Goal: Transaction & Acquisition: Register for event/course

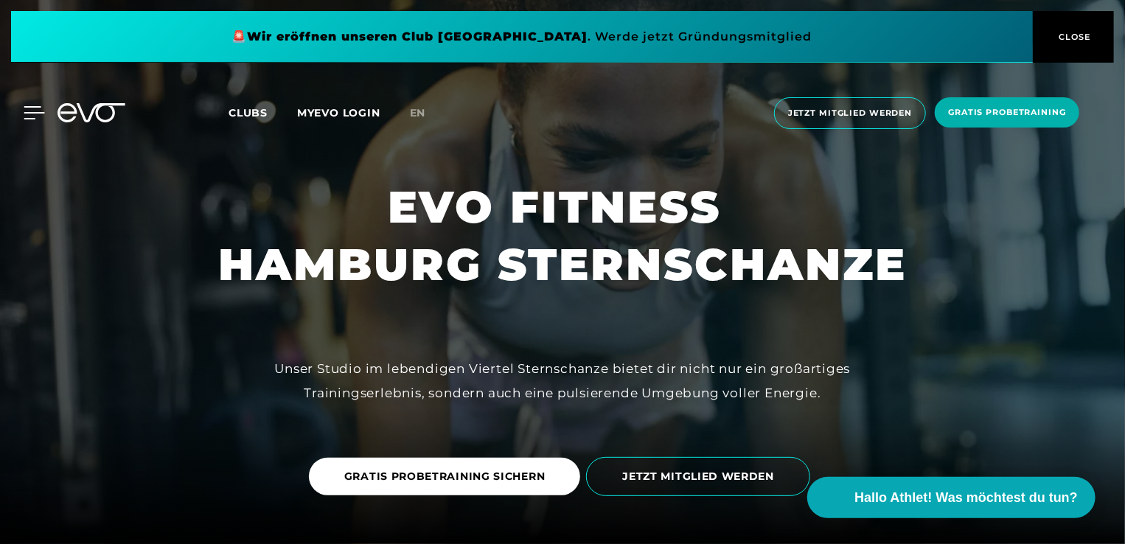
click at [27, 116] on icon at bounding box center [34, 112] width 21 height 13
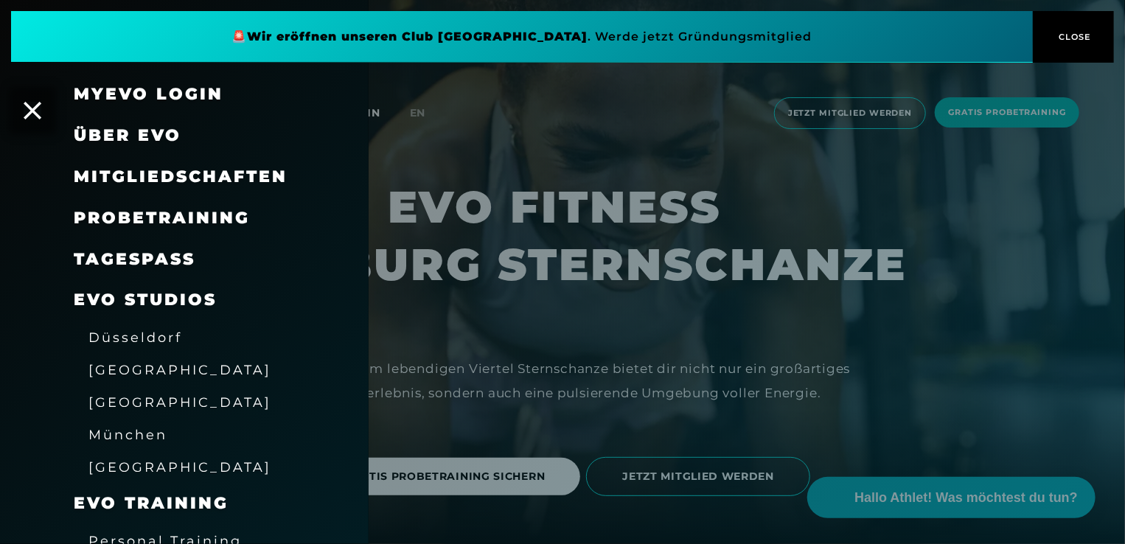
click at [133, 171] on span "Mitgliedschaften" at bounding box center [181, 177] width 214 height 20
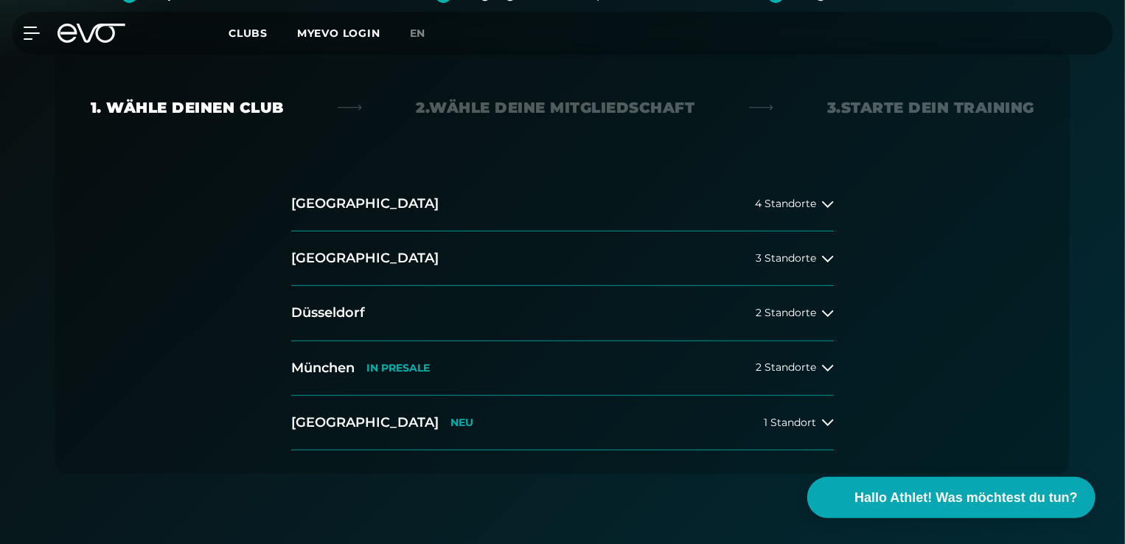
scroll to position [286, 0]
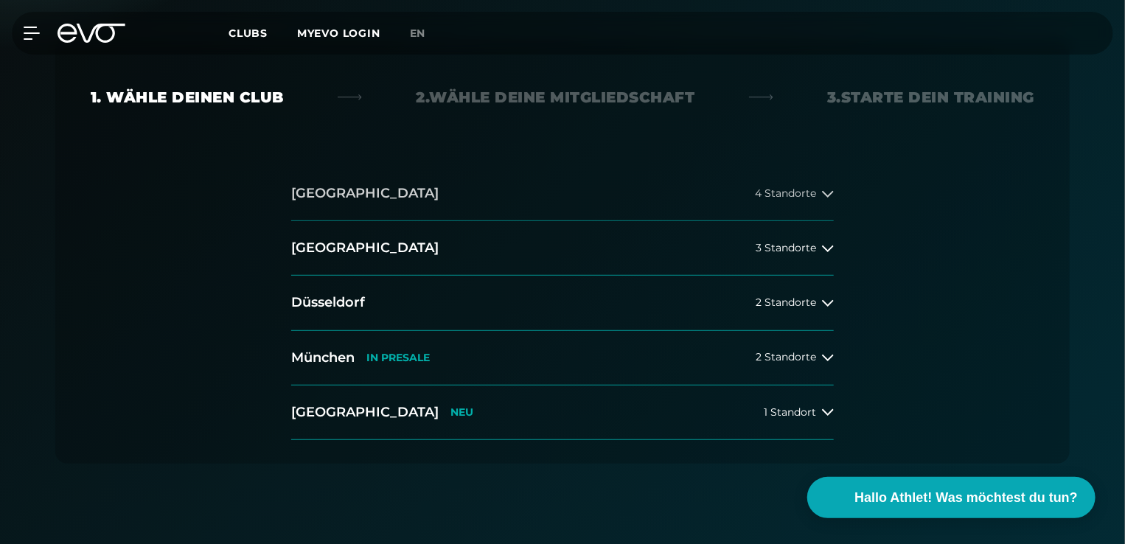
click at [805, 191] on span "4 Standorte" at bounding box center [785, 193] width 61 height 11
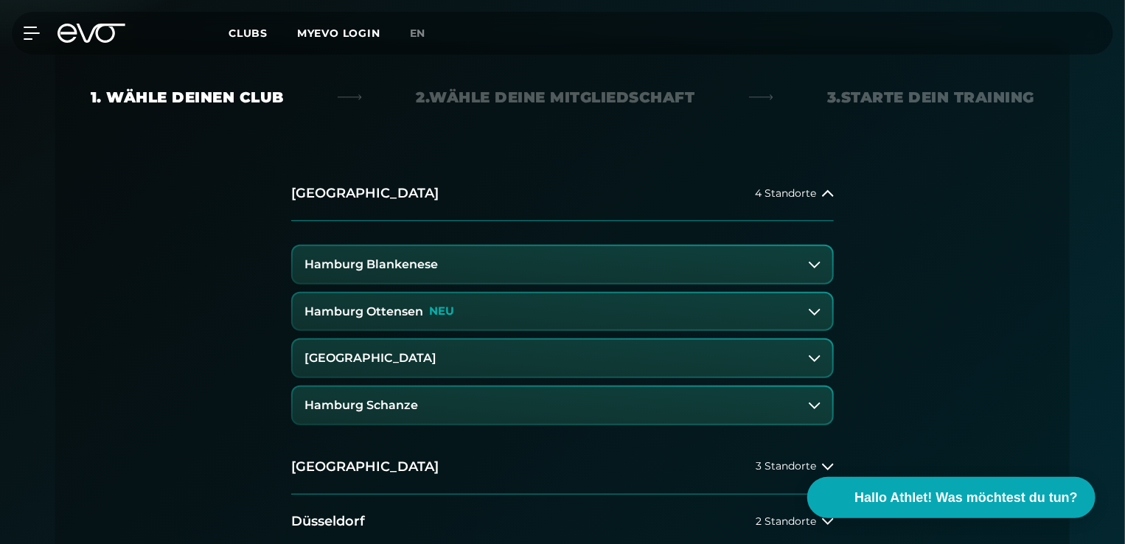
click at [817, 307] on icon at bounding box center [815, 312] width 12 height 12
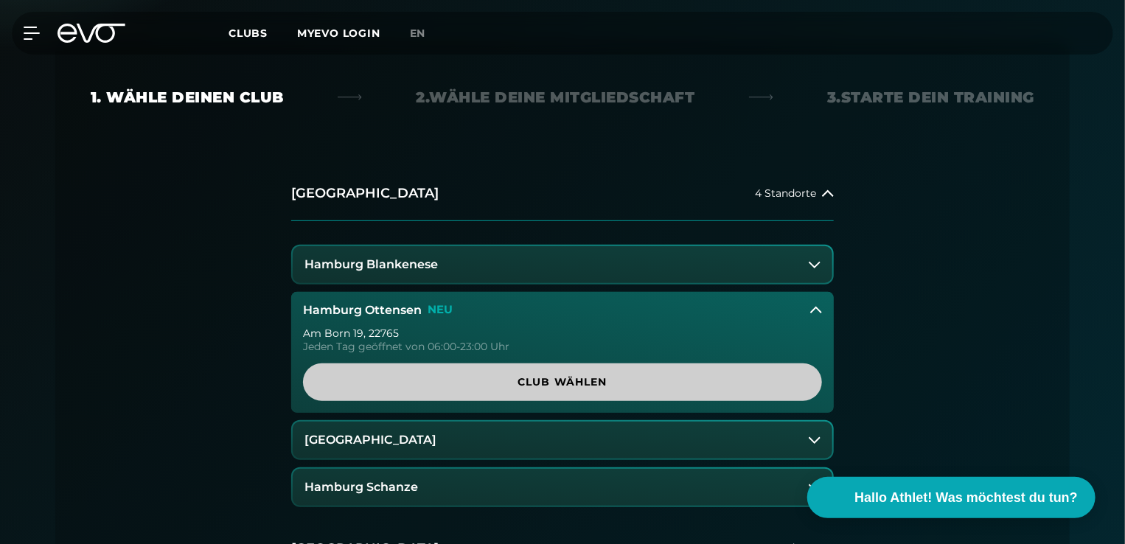
click at [611, 370] on link "Club wählen" at bounding box center [562, 383] width 519 height 38
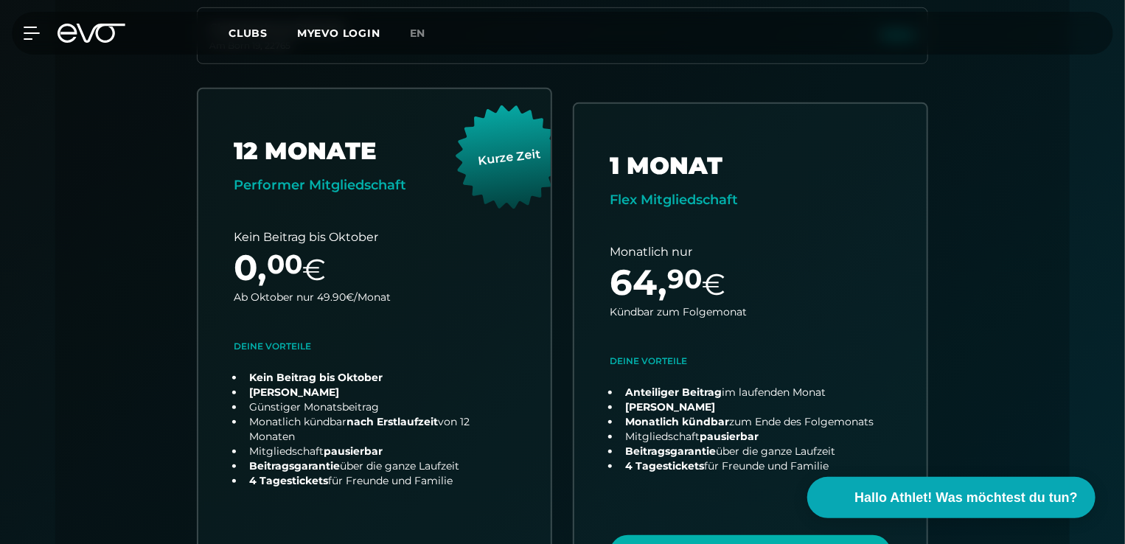
scroll to position [454, 0]
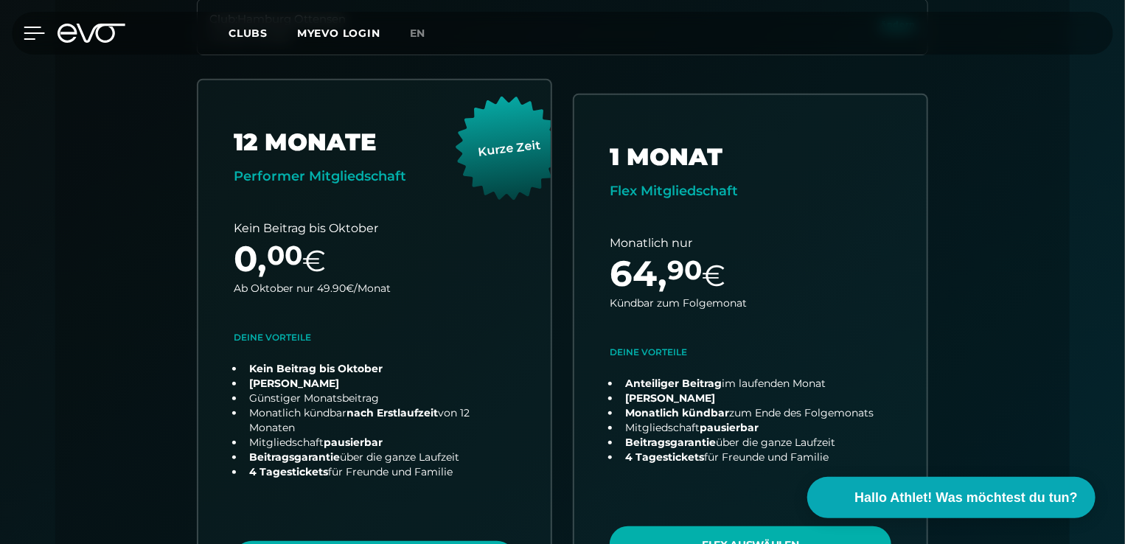
click at [33, 35] on icon at bounding box center [34, 33] width 21 height 13
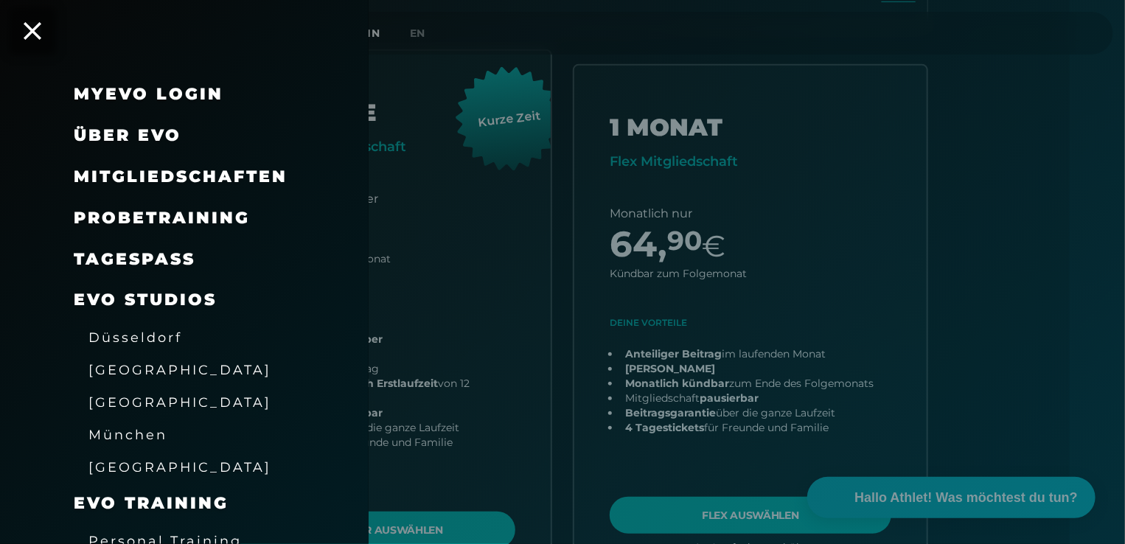
scroll to position [513, 0]
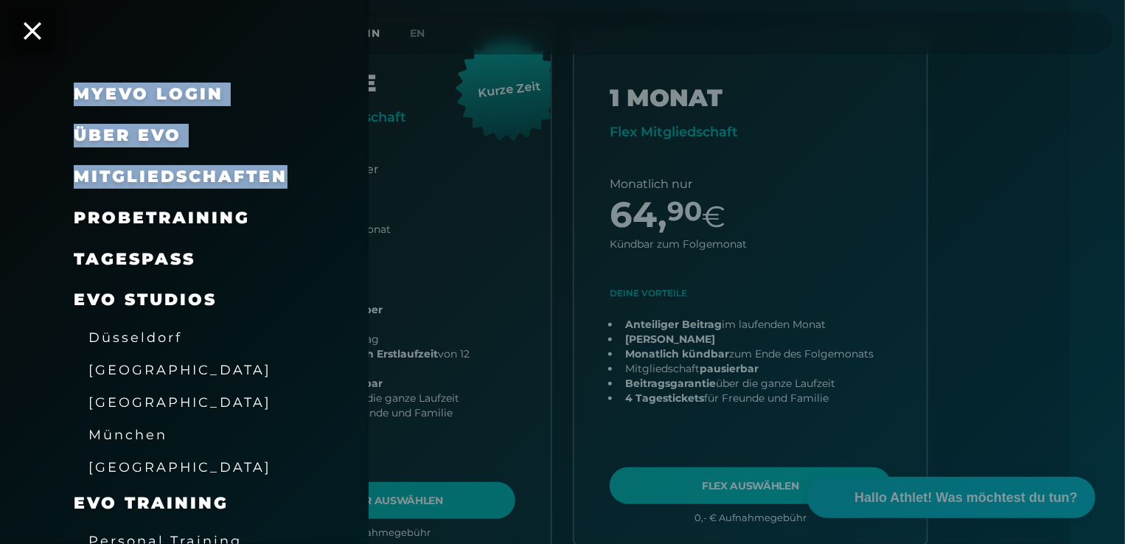
drag, startPoint x: 369, startPoint y: 146, endPoint x: 351, endPoint y: 175, distance: 34.4
click at [351, 175] on div "MyEVO Login Über EVO Mitgliedschaften Probetraining TAGESPASS EVO Studios [GEOG…" at bounding box center [562, 272] width 1125 height 544
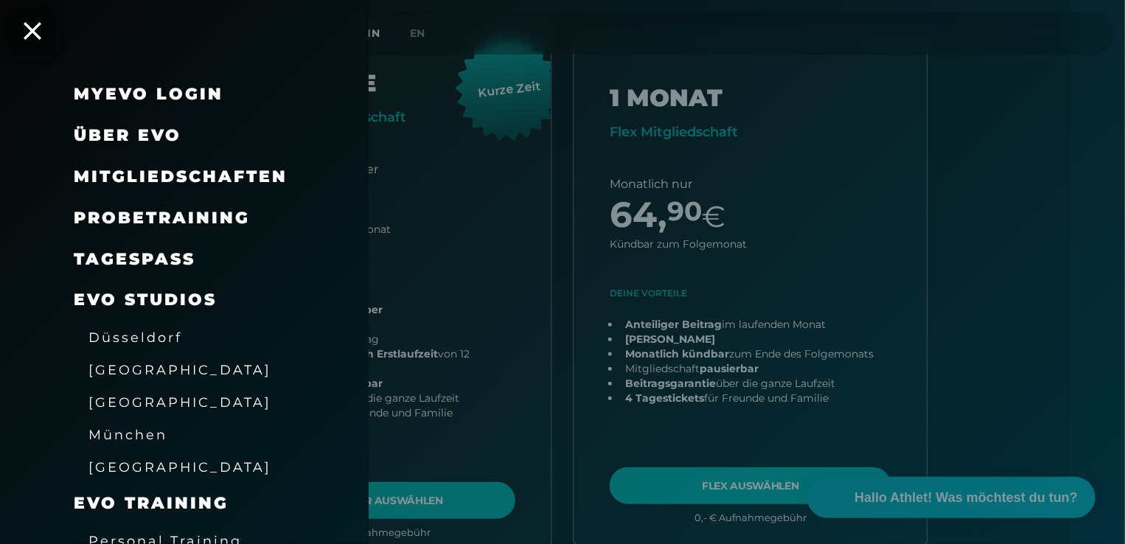
drag, startPoint x: 351, startPoint y: 175, endPoint x: 310, endPoint y: 203, distance: 49.5
click at [310, 203] on div "Probetraining" at bounding box center [203, 218] width 258 height 41
drag, startPoint x: 310, startPoint y: 203, endPoint x: 258, endPoint y: 272, distance: 86.4
click at [258, 272] on div "MyEVO Login Über EVO Mitgliedschaften Probetraining TAGESPASS EVO Studios [GEOG…" at bounding box center [184, 397] width 369 height 647
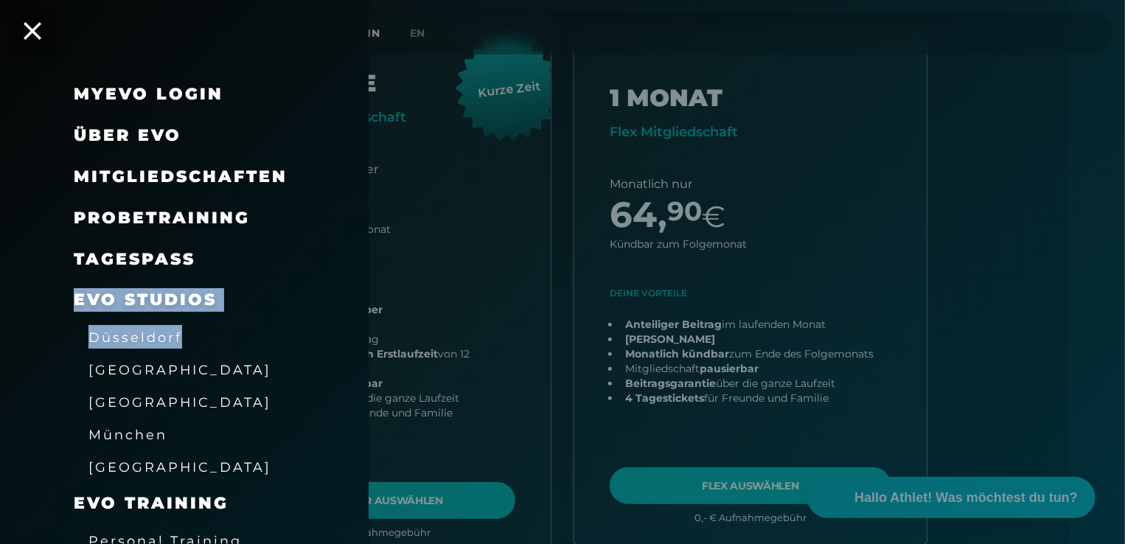
drag, startPoint x: 258, startPoint y: 272, endPoint x: 246, endPoint y: 266, distance: 13.9
click at [246, 266] on div "MyEVO Login Über EVO Mitgliedschaften Probetraining TAGESPASS EVO Studios [GEOG…" at bounding box center [184, 397] width 369 height 647
click at [229, 214] on span "Probetraining" at bounding box center [162, 218] width 176 height 20
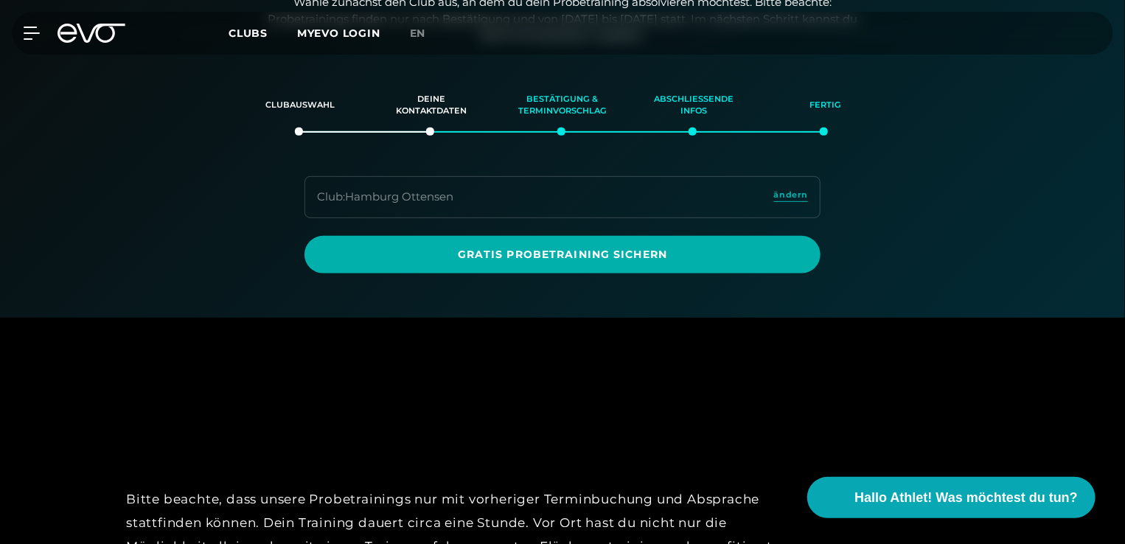
scroll to position [253, 0]
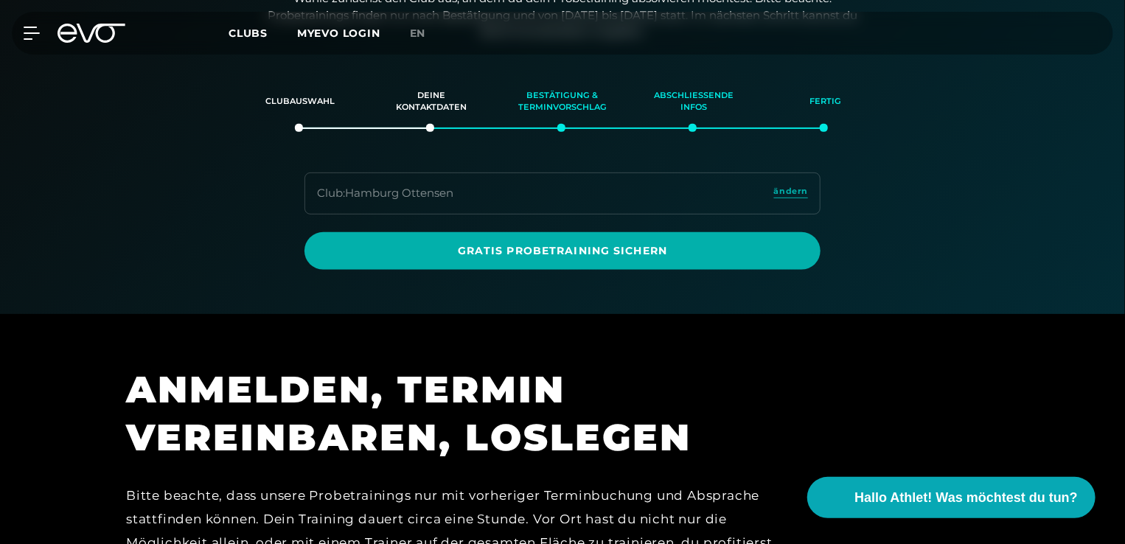
drag, startPoint x: 1124, startPoint y: 88, endPoint x: 1121, endPoint y: 99, distance: 10.7
click at [1121, 99] on div "Clubauswahl Deine Kontaktdaten Bestätigung & Terminvorschlag Abschließende Info…" at bounding box center [562, 166] width 1125 height 207
drag, startPoint x: 1121, startPoint y: 99, endPoint x: 1124, endPoint y: 109, distance: 10.6
click at [1124, 109] on div "Clubauswahl Deine Kontaktdaten Bestätigung & Terminvorschlag Abschließende Info…" at bounding box center [562, 166] width 1125 height 207
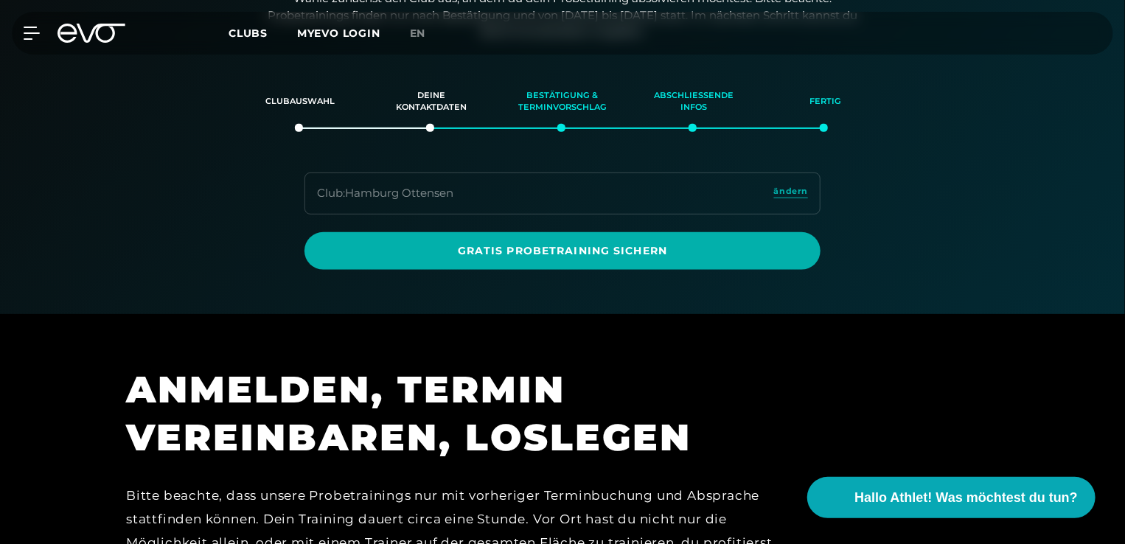
drag, startPoint x: 1093, startPoint y: 133, endPoint x: 1082, endPoint y: 209, distance: 77.5
click at [1082, 209] on div "Clubauswahl Deine Kontaktdaten Bestätigung & Terminvorschlag Abschließende Info…" at bounding box center [562, 166] width 1125 height 207
drag, startPoint x: 1082, startPoint y: 209, endPoint x: 1099, endPoint y: 128, distance: 82.9
click at [1099, 128] on div "Clubauswahl Deine Kontaktdaten Bestätigung & Terminvorschlag Abschließende Info…" at bounding box center [562, 166] width 1125 height 207
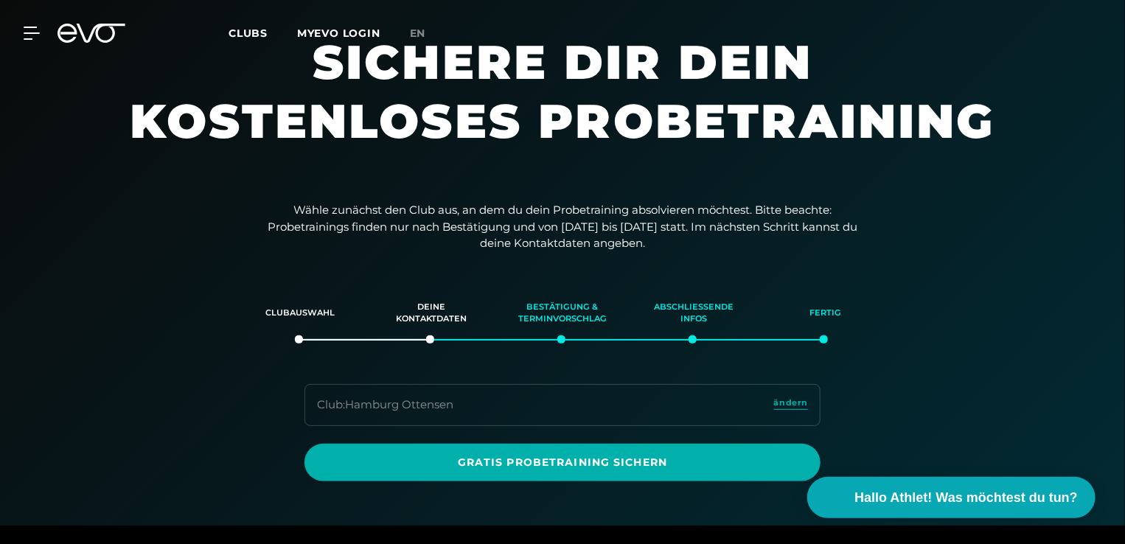
scroll to position [0, 0]
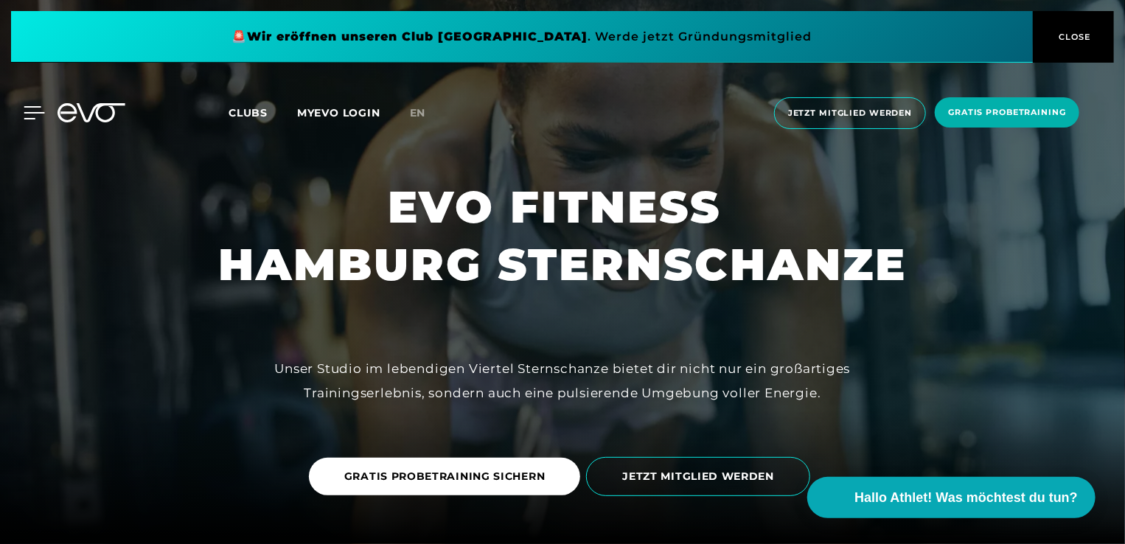
click at [18, 115] on div at bounding box center [23, 112] width 44 height 13
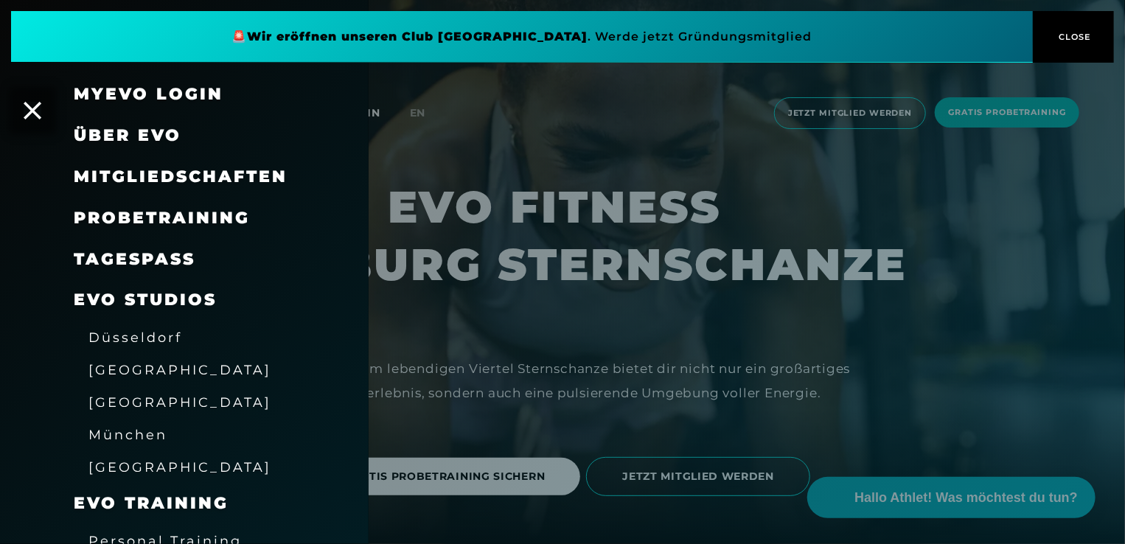
click at [242, 175] on span "Mitgliedschaften" at bounding box center [181, 177] width 214 height 20
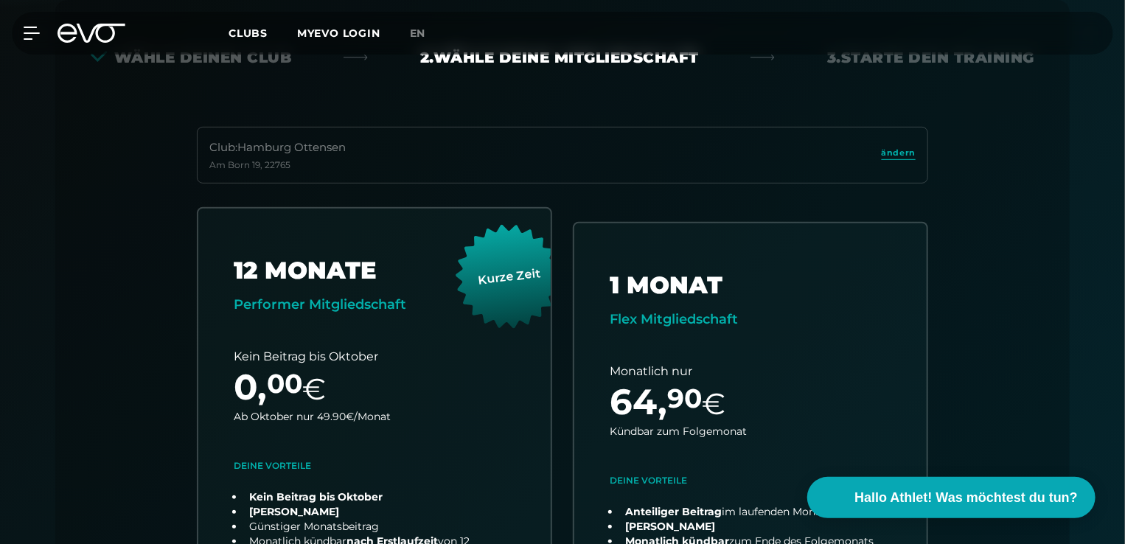
scroll to position [802, 0]
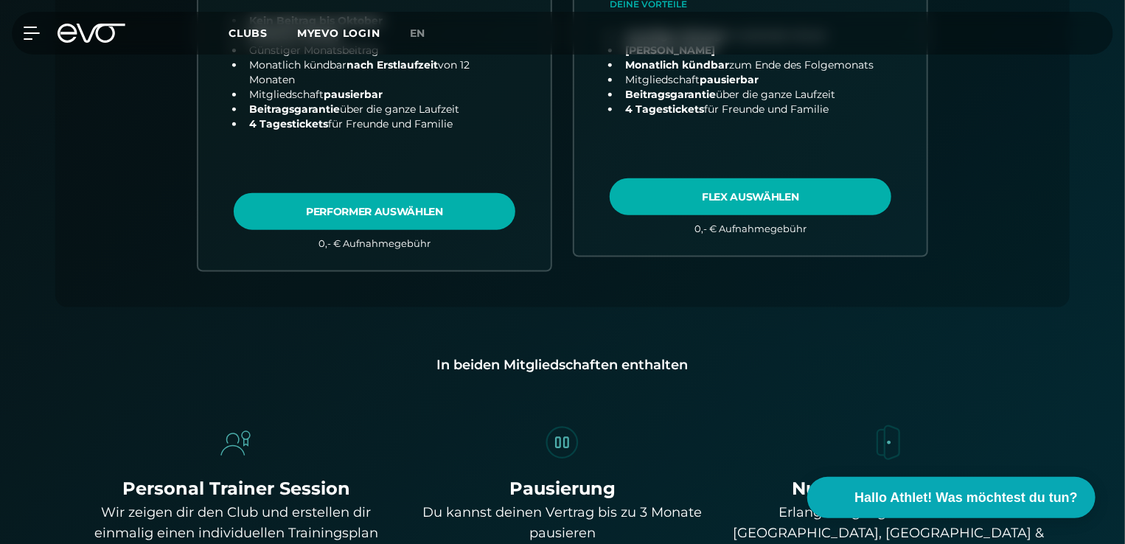
click at [31, 43] on div "MyEVO Login Über EVO Mitgliedschaften Probetraining TAGESPASS EVO Studios Düsse…" at bounding box center [562, 33] width 1119 height 43
click at [27, 34] on icon at bounding box center [34, 33] width 21 height 13
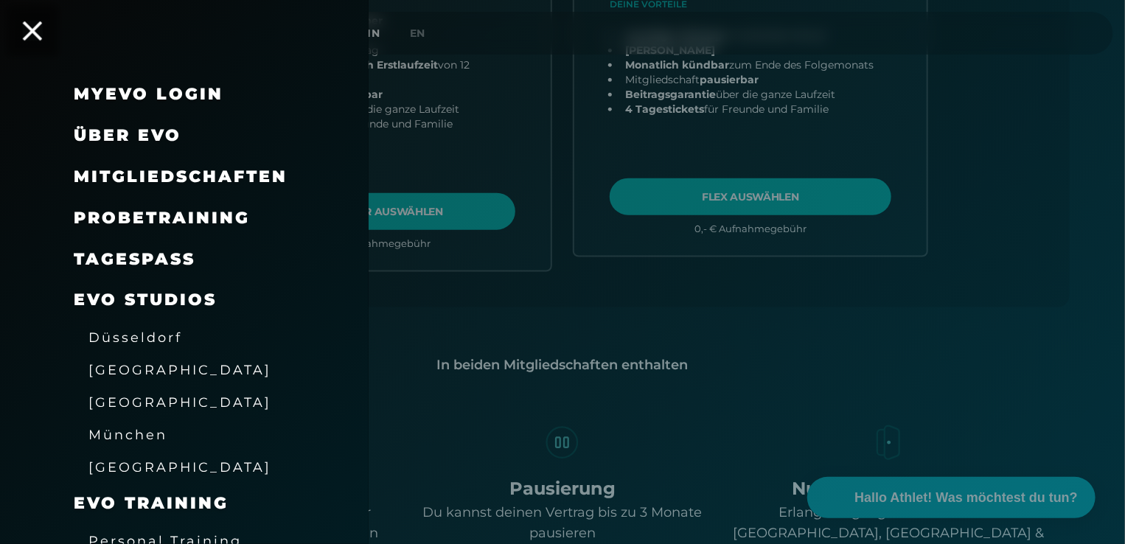
click at [36, 26] on icon at bounding box center [32, 30] width 19 height 19
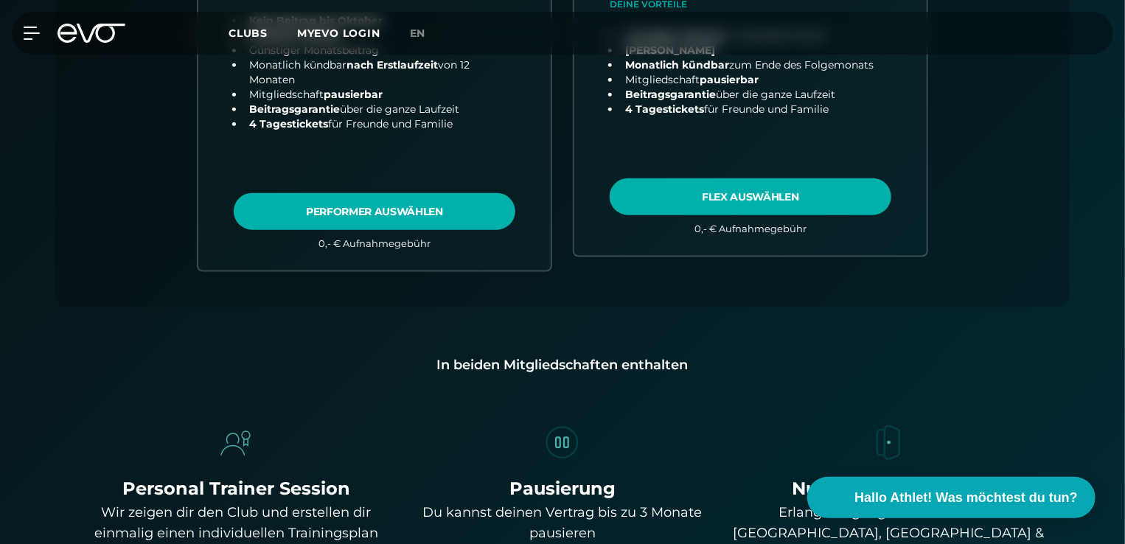
click at [80, 26] on icon at bounding box center [92, 33] width 68 height 19
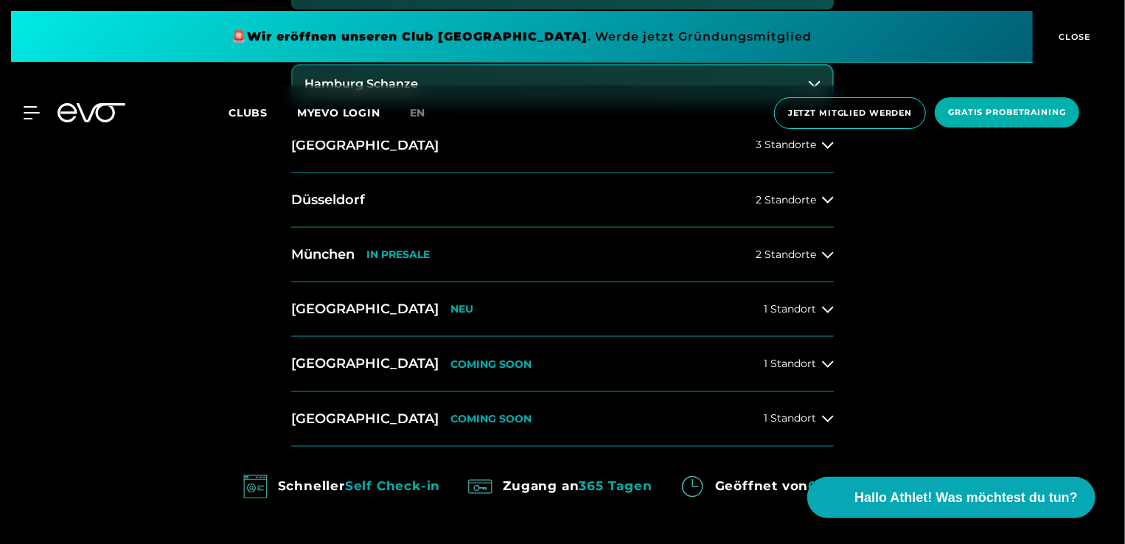
scroll to position [476, 0]
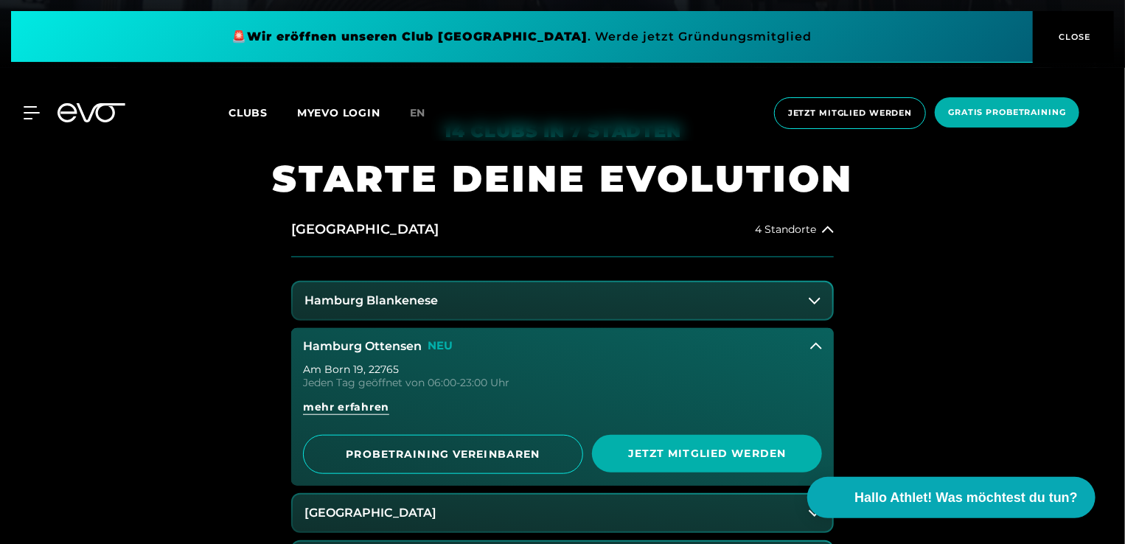
scroll to position [802, 0]
